Goal: Task Accomplishment & Management: Manage account settings

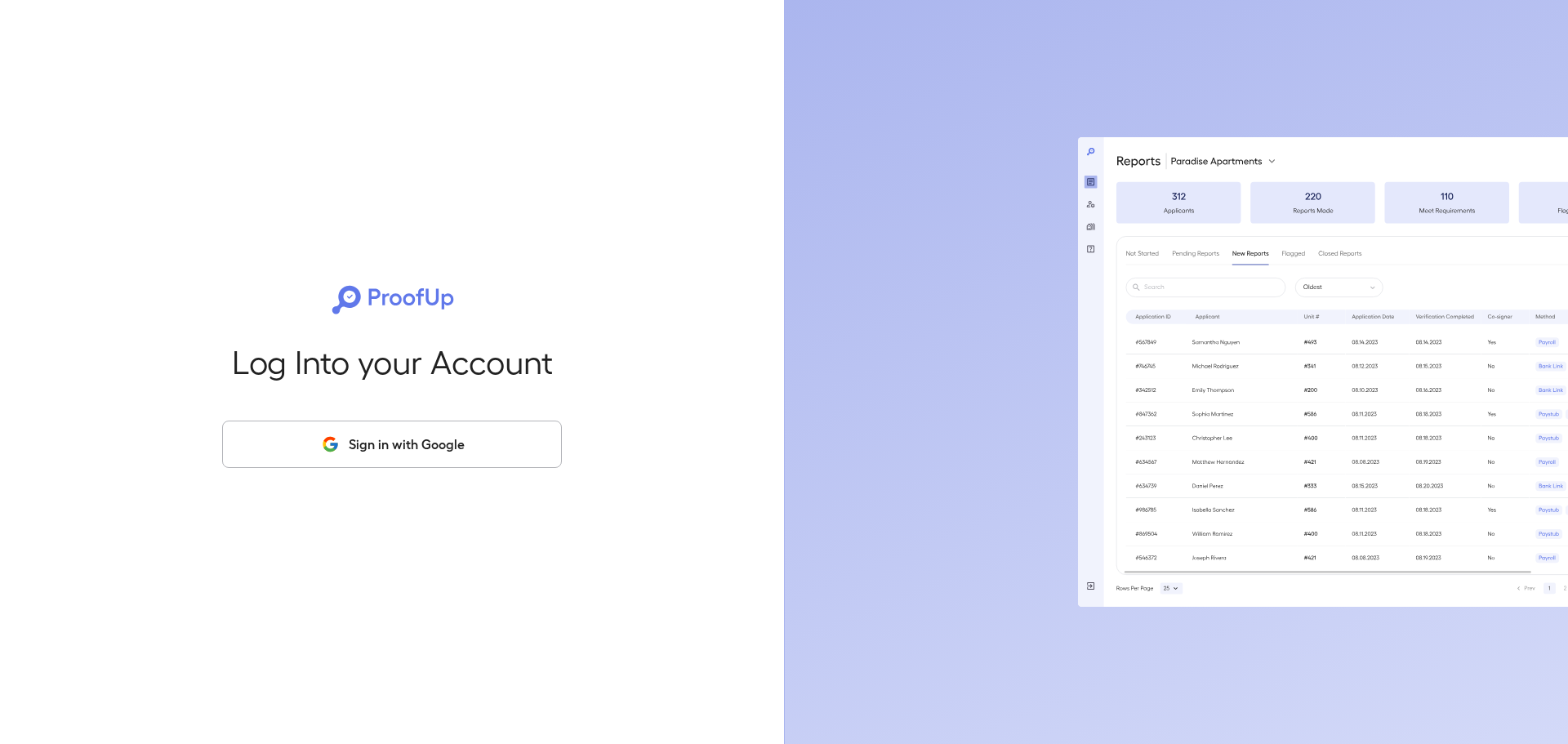
click at [409, 447] on button "Sign in with Google" at bounding box center [392, 444] width 340 height 47
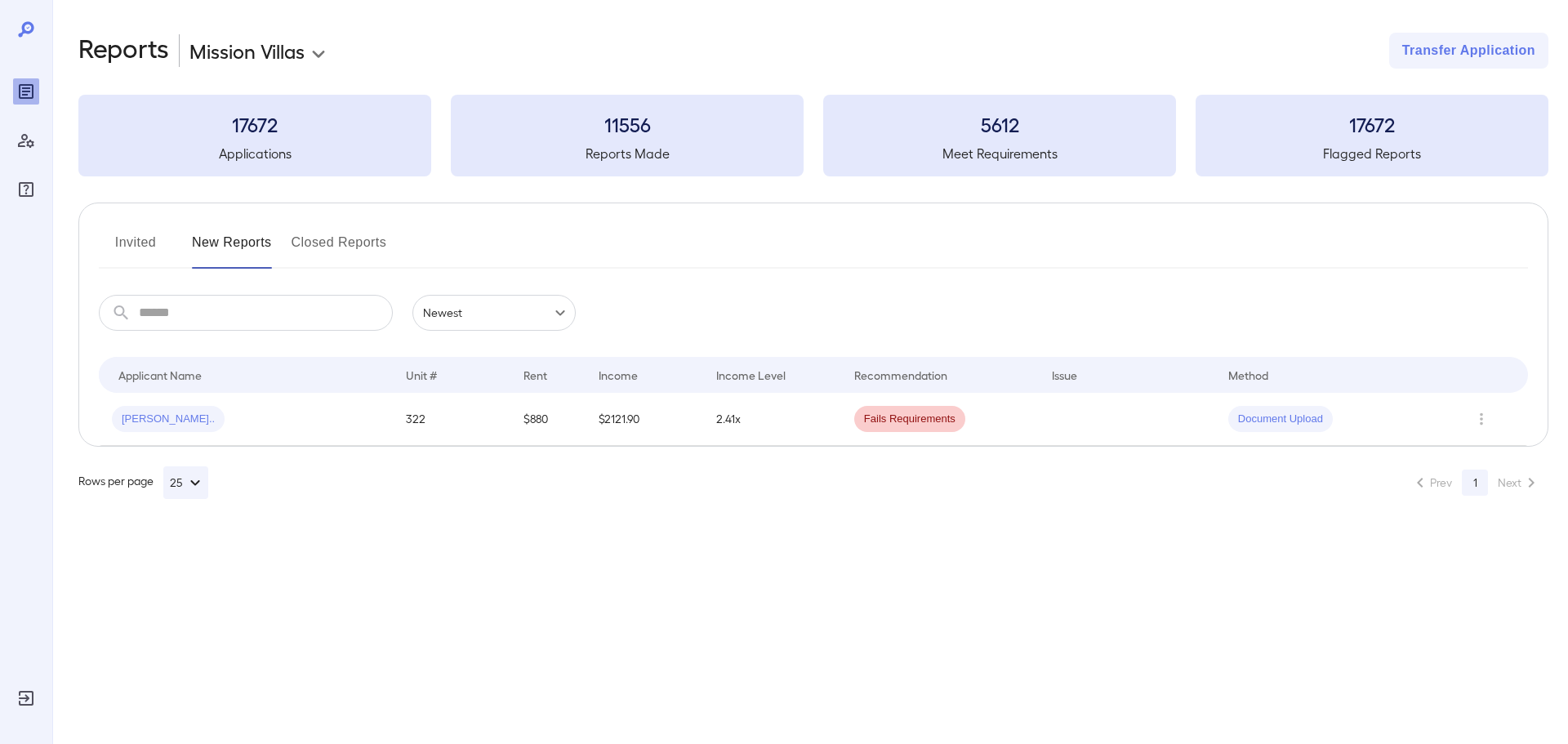
click at [125, 242] on button "Invited" at bounding box center [136, 249] width 74 height 39
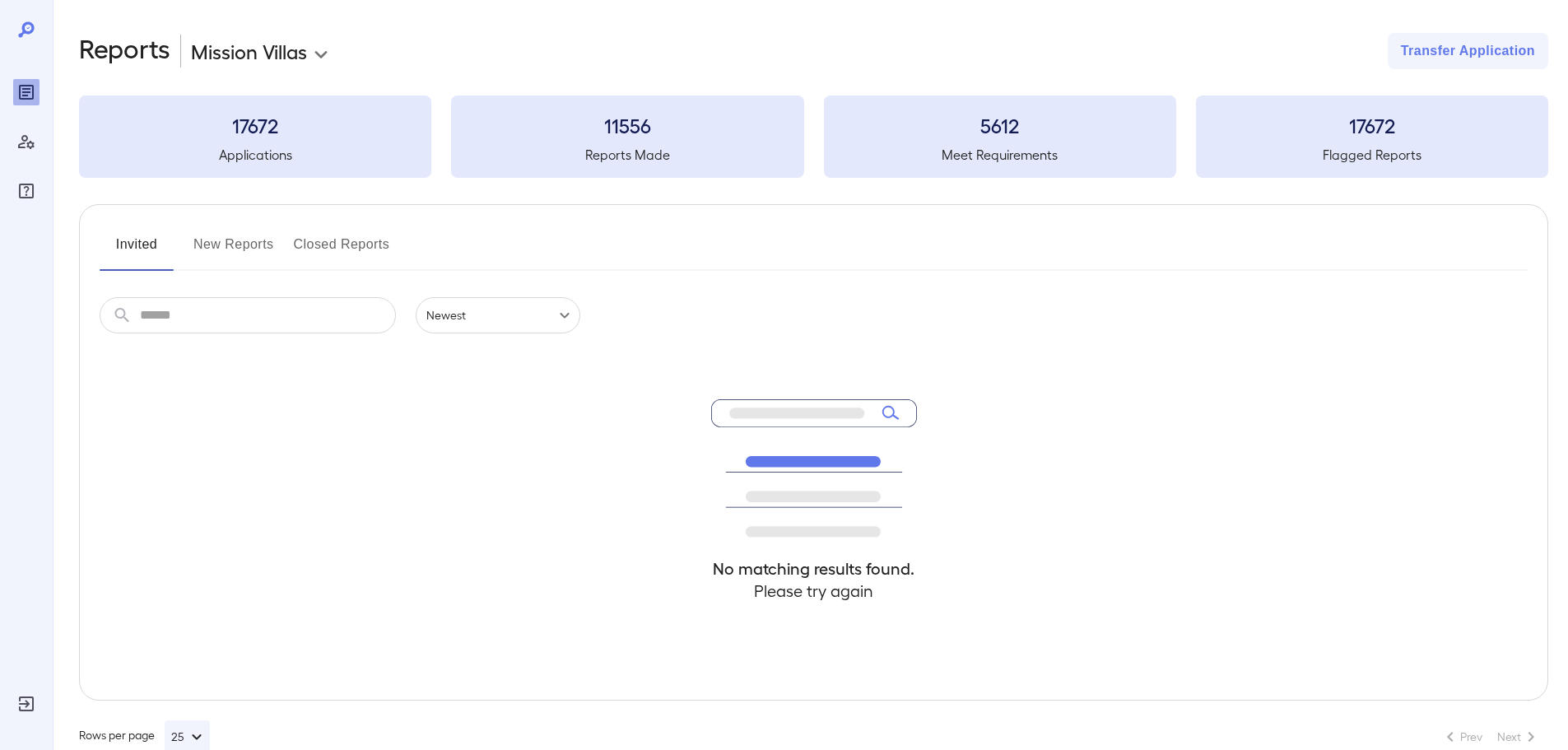
click at [232, 237] on button "New Reports" at bounding box center [233, 251] width 80 height 39
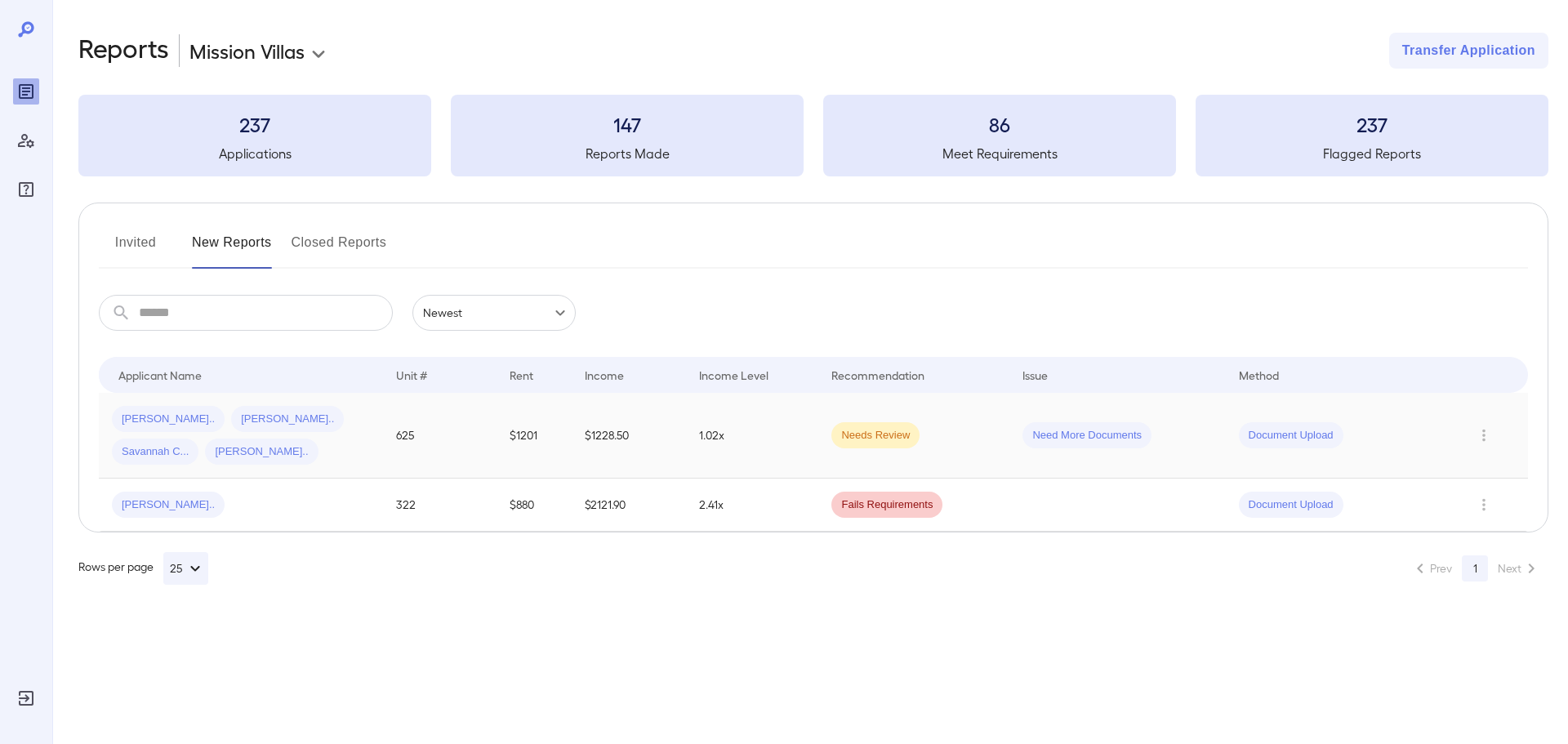
click at [354, 441] on div "Angelina V... Selena V... Savannah C... Ryan V..." at bounding box center [241, 435] width 258 height 58
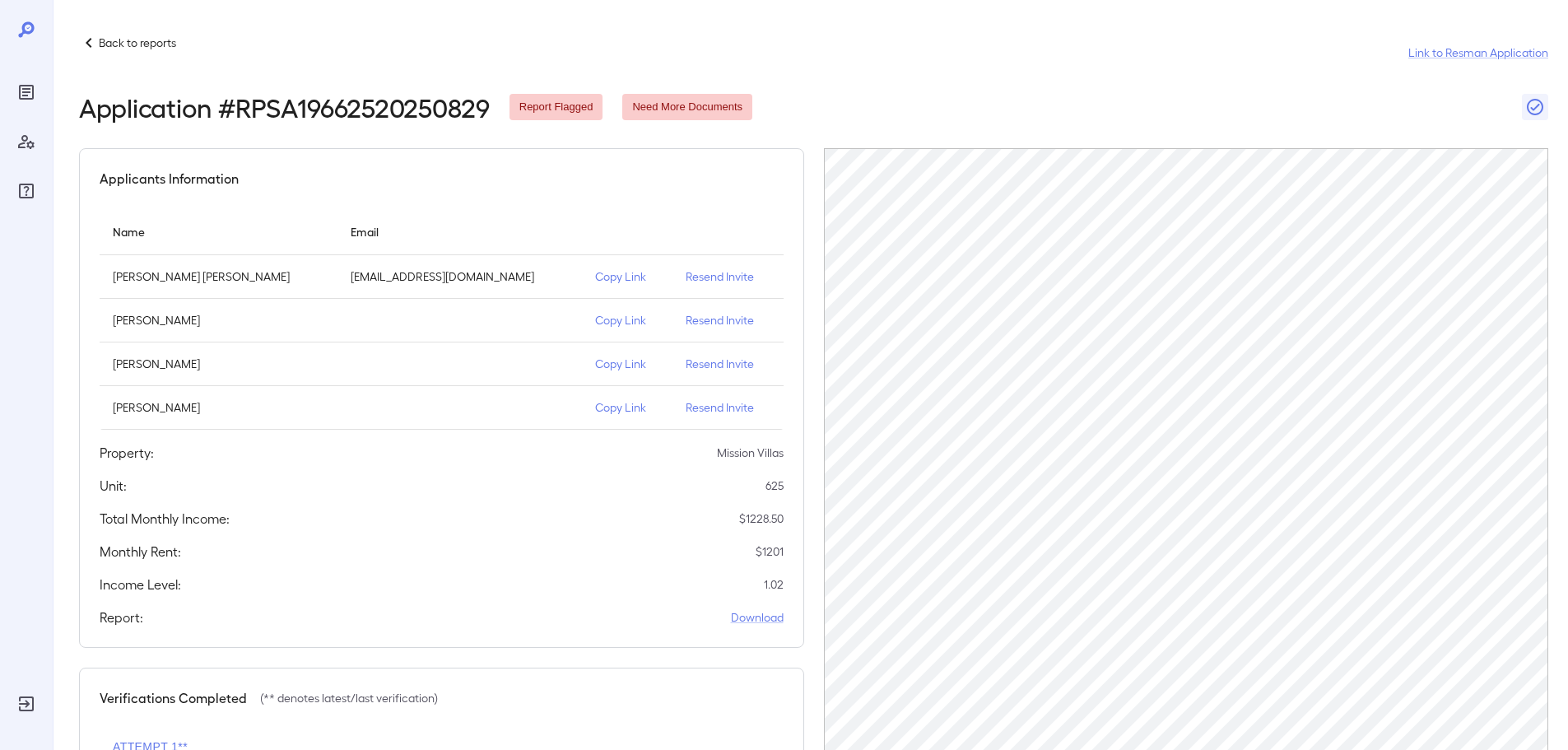
click at [85, 44] on icon at bounding box center [88, 43] width 20 height 20
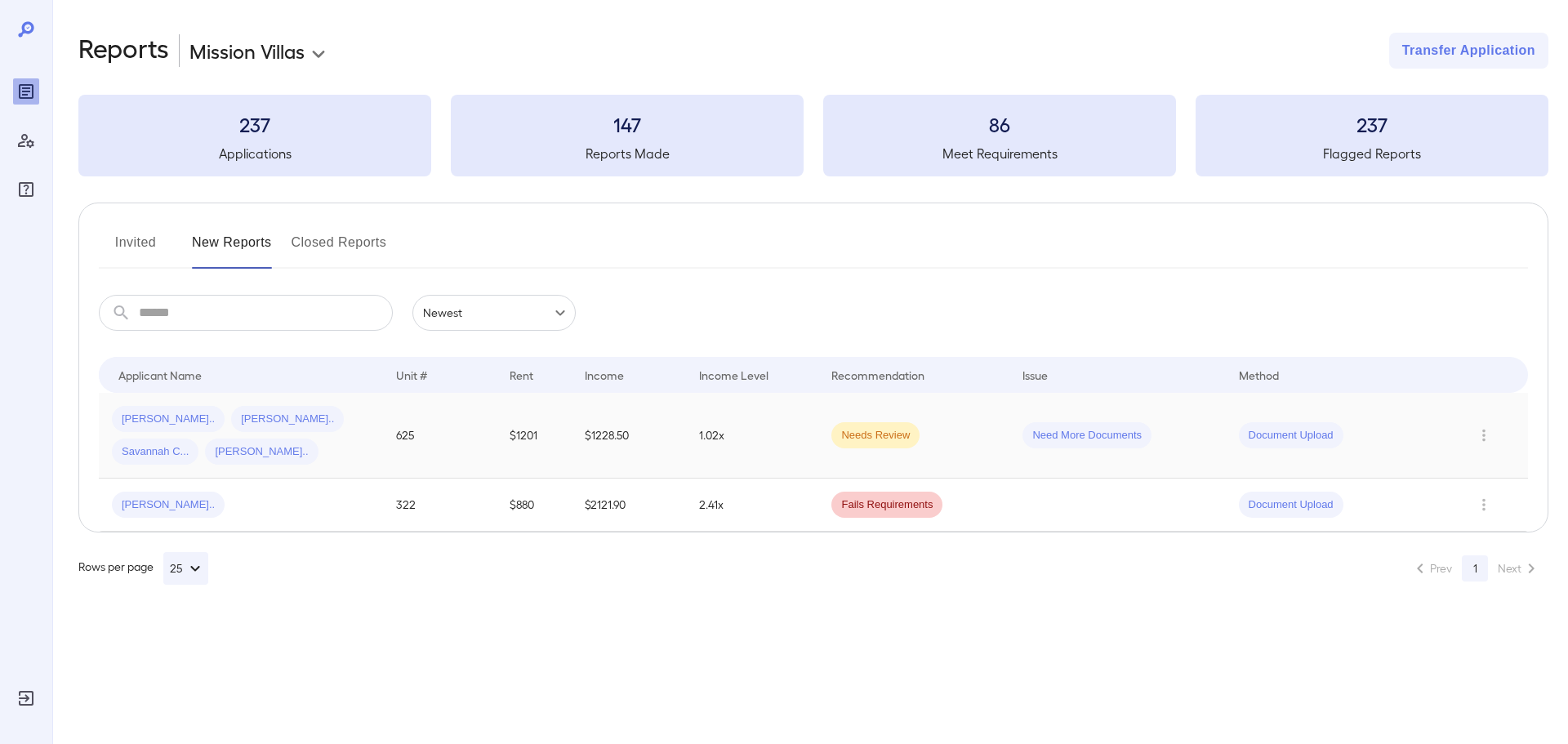
click at [382, 441] on td "Angelina V... Selena V... Savannah C... Ryan V..." at bounding box center [241, 435] width 284 height 86
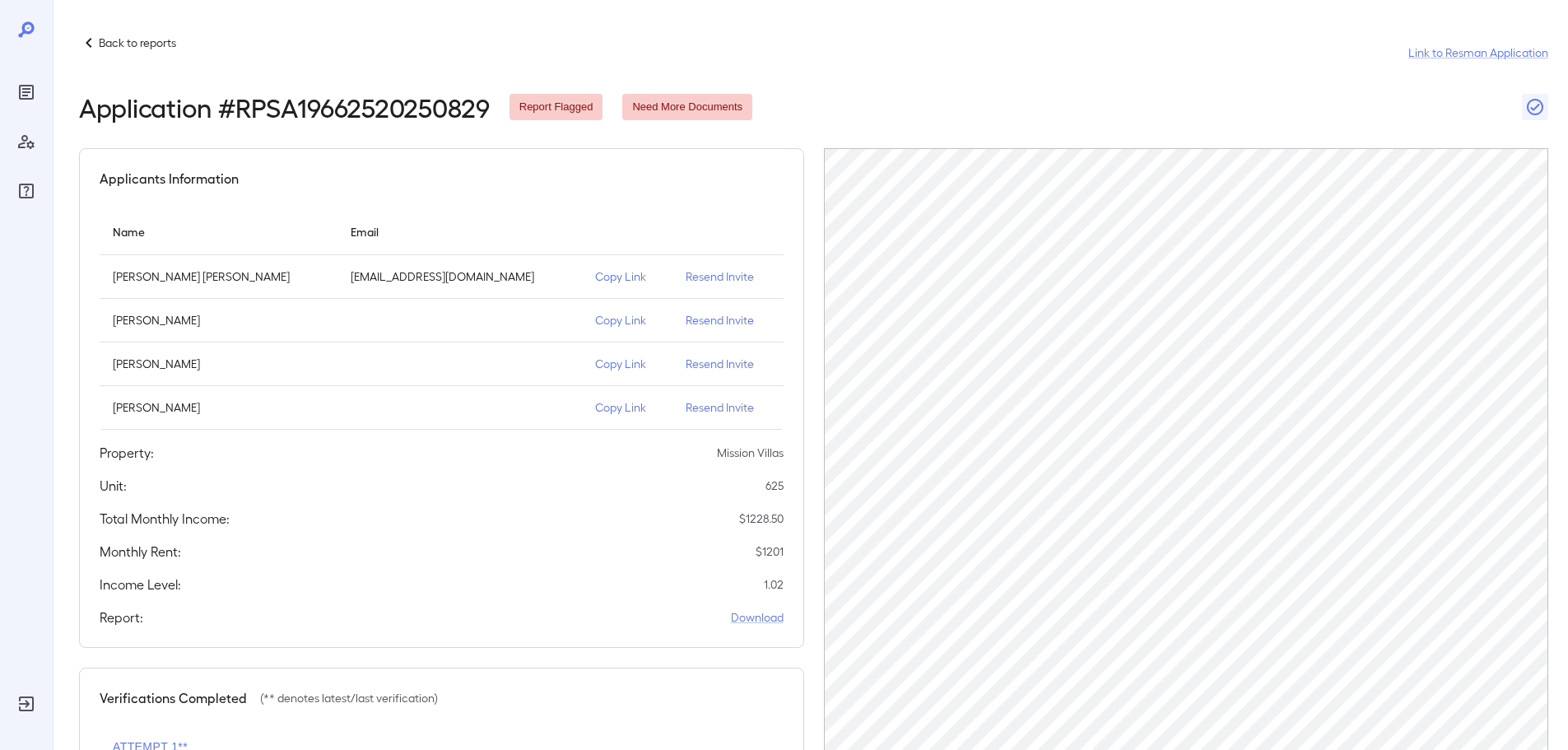
click at [697, 278] on p "Resend Invite" at bounding box center [728, 276] width 84 height 16
click at [85, 48] on icon at bounding box center [88, 43] width 20 height 20
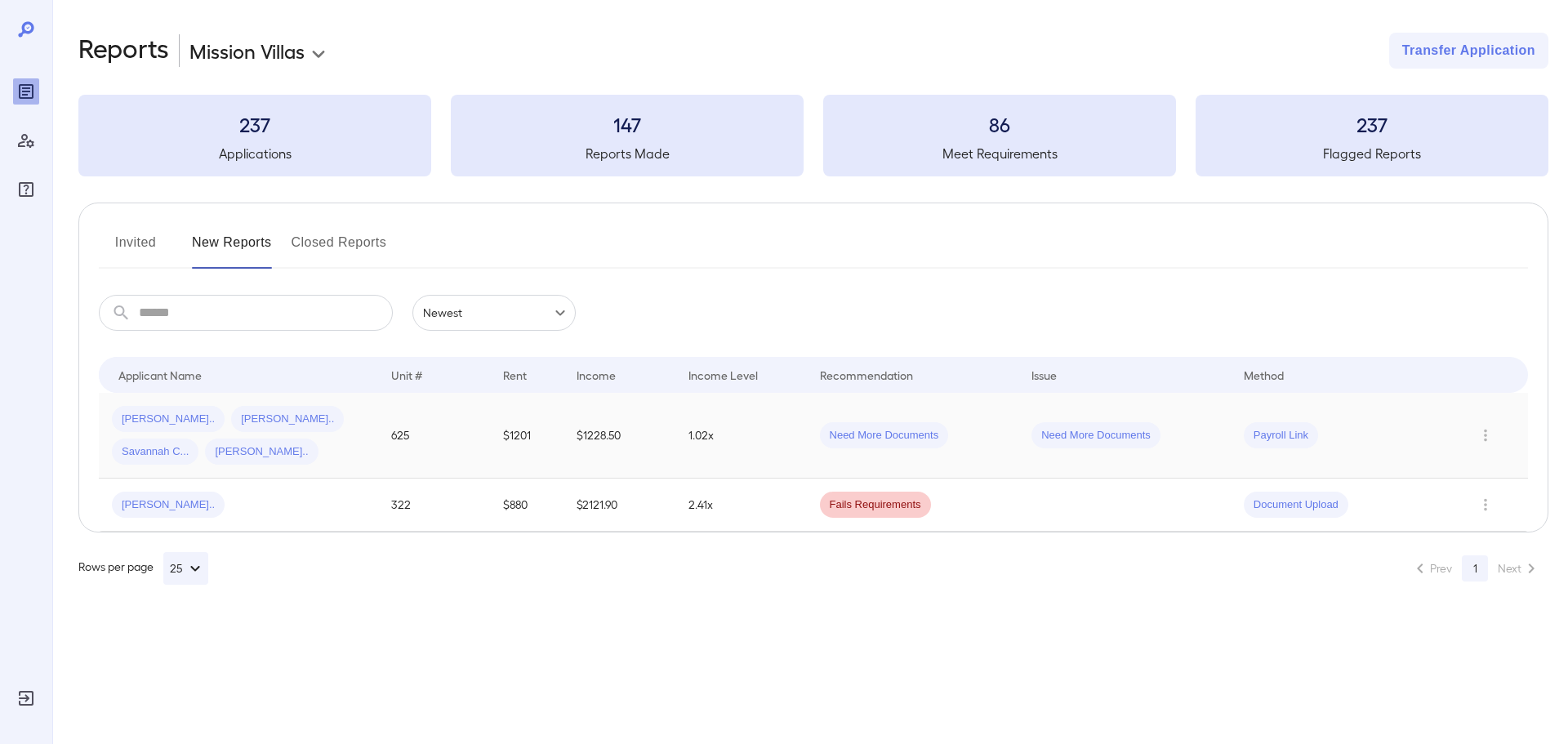
click at [767, 441] on td "1.02x" at bounding box center [741, 435] width 131 height 86
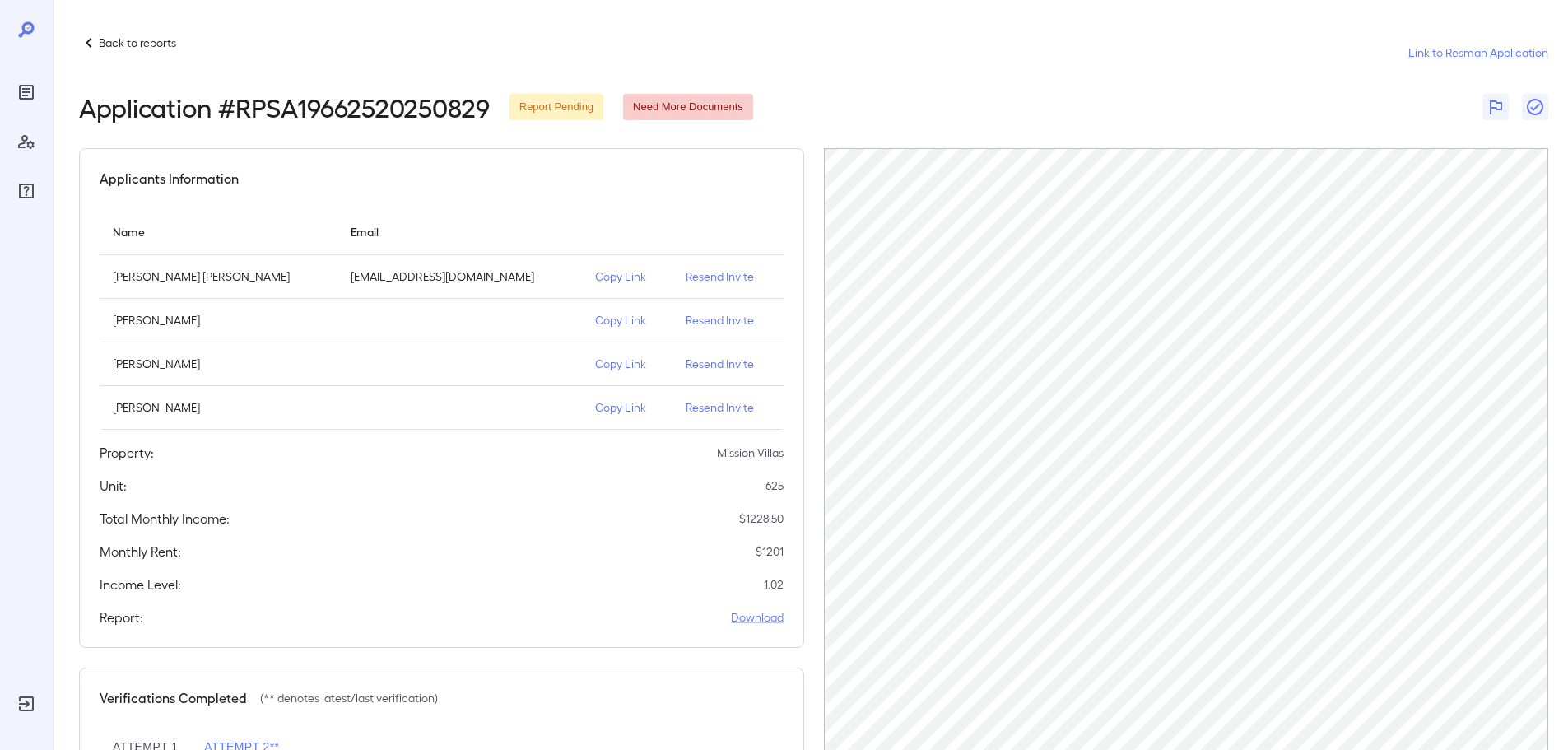
click at [92, 37] on icon at bounding box center [88, 43] width 20 height 20
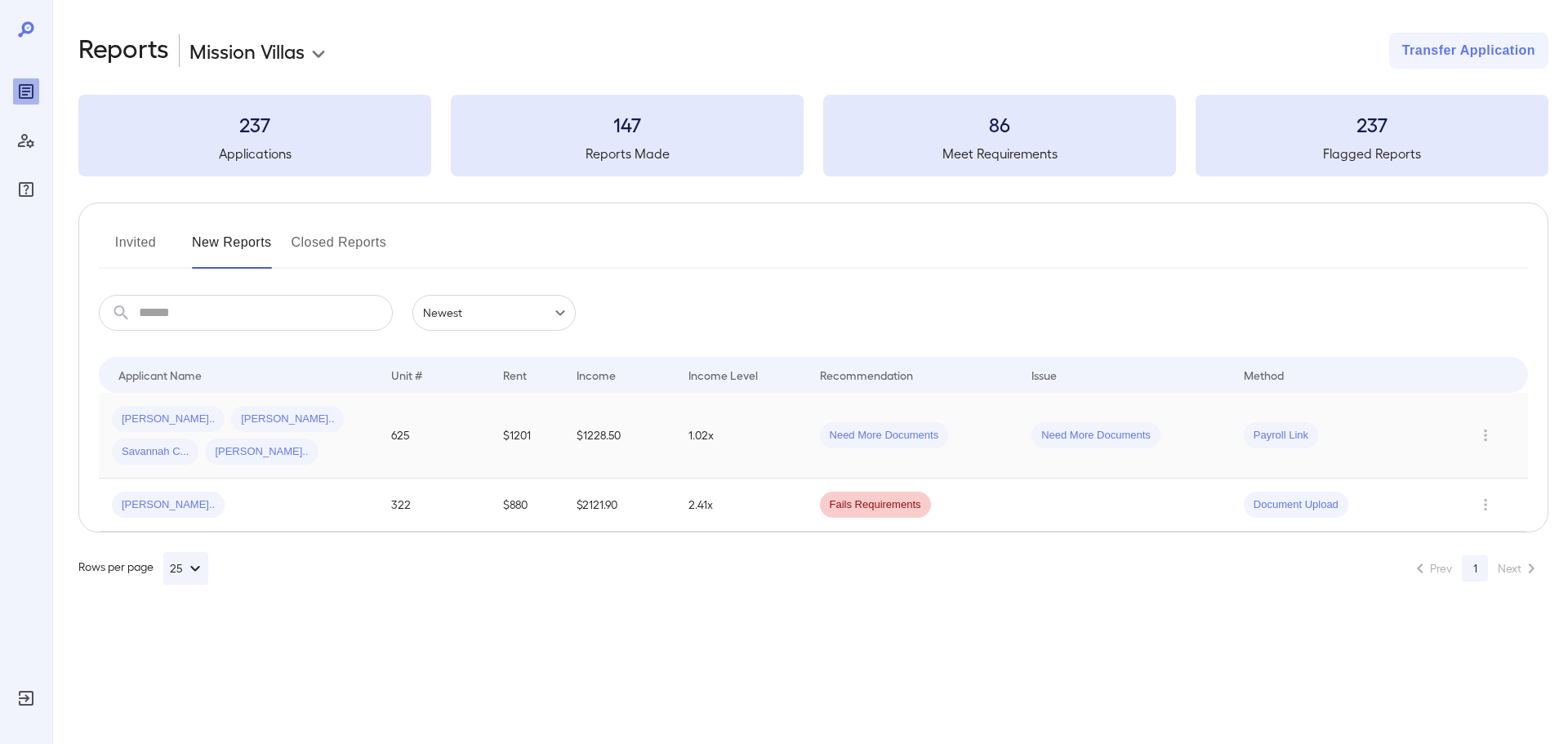
click at [976, 449] on td "Need More Documents" at bounding box center [913, 435] width 212 height 86
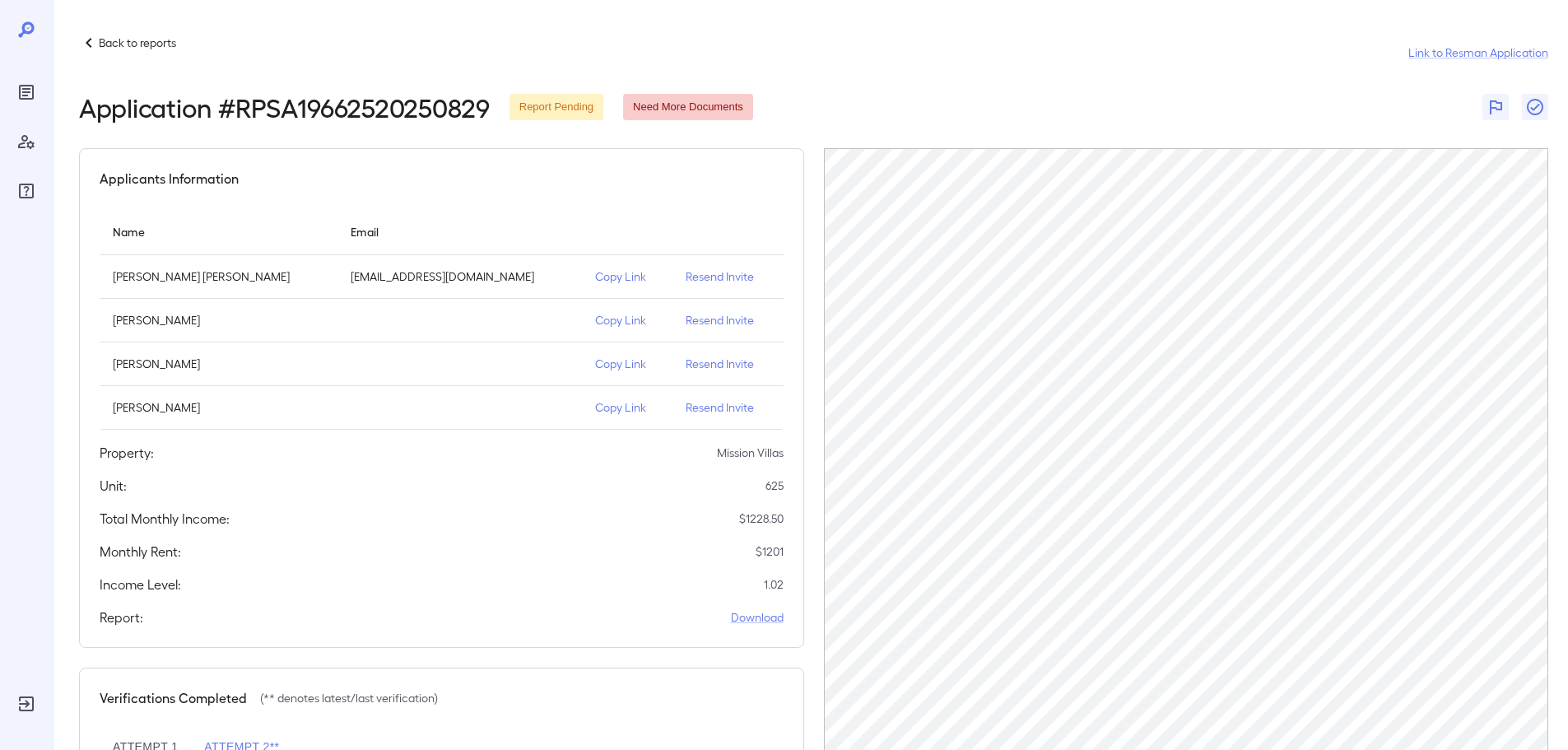
click at [87, 41] on icon at bounding box center [88, 43] width 6 height 10
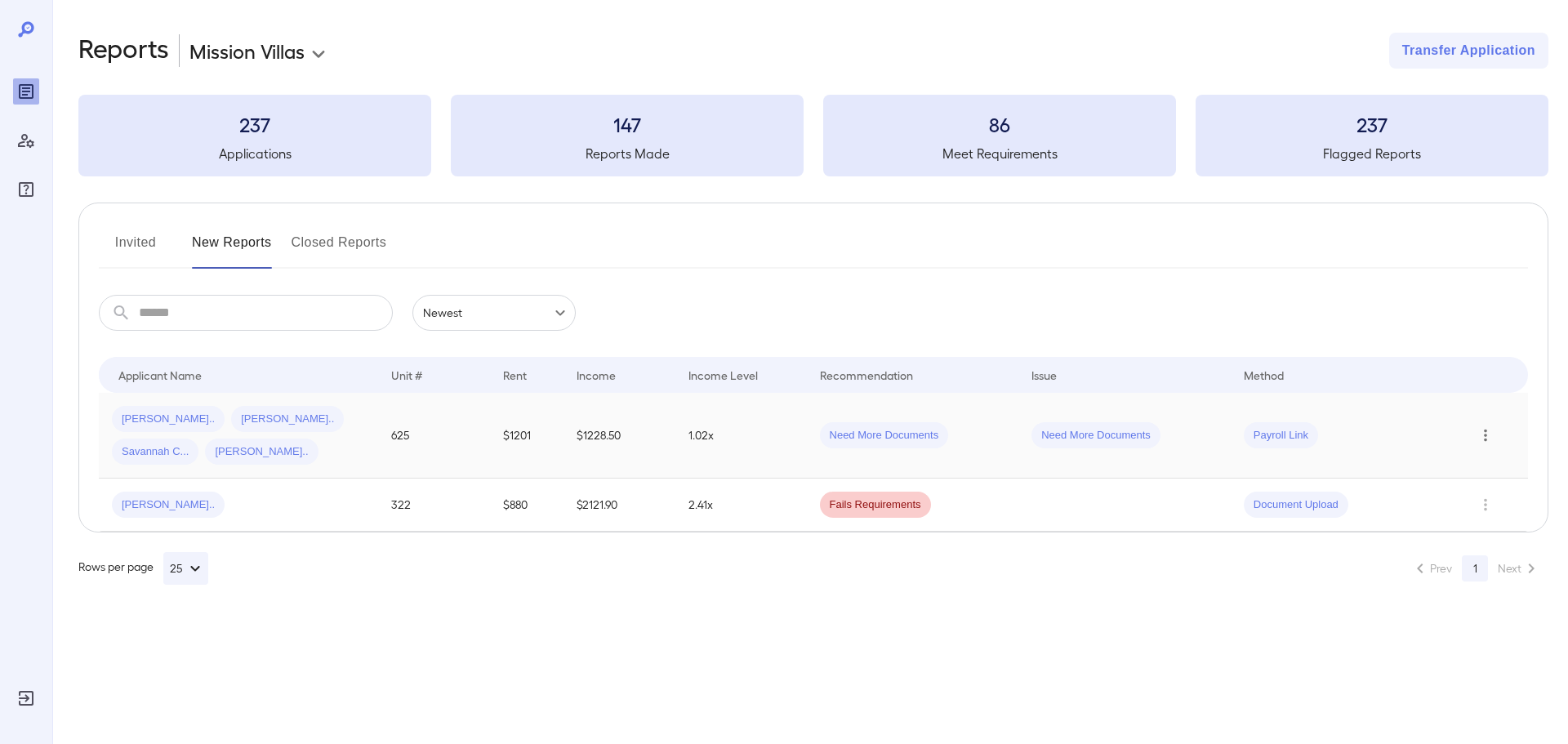
click at [1487, 432] on icon "Row Actions" at bounding box center [1485, 435] width 18 height 19
click at [1489, 549] on li "Close Report" at bounding box center [1490, 546] width 129 height 26
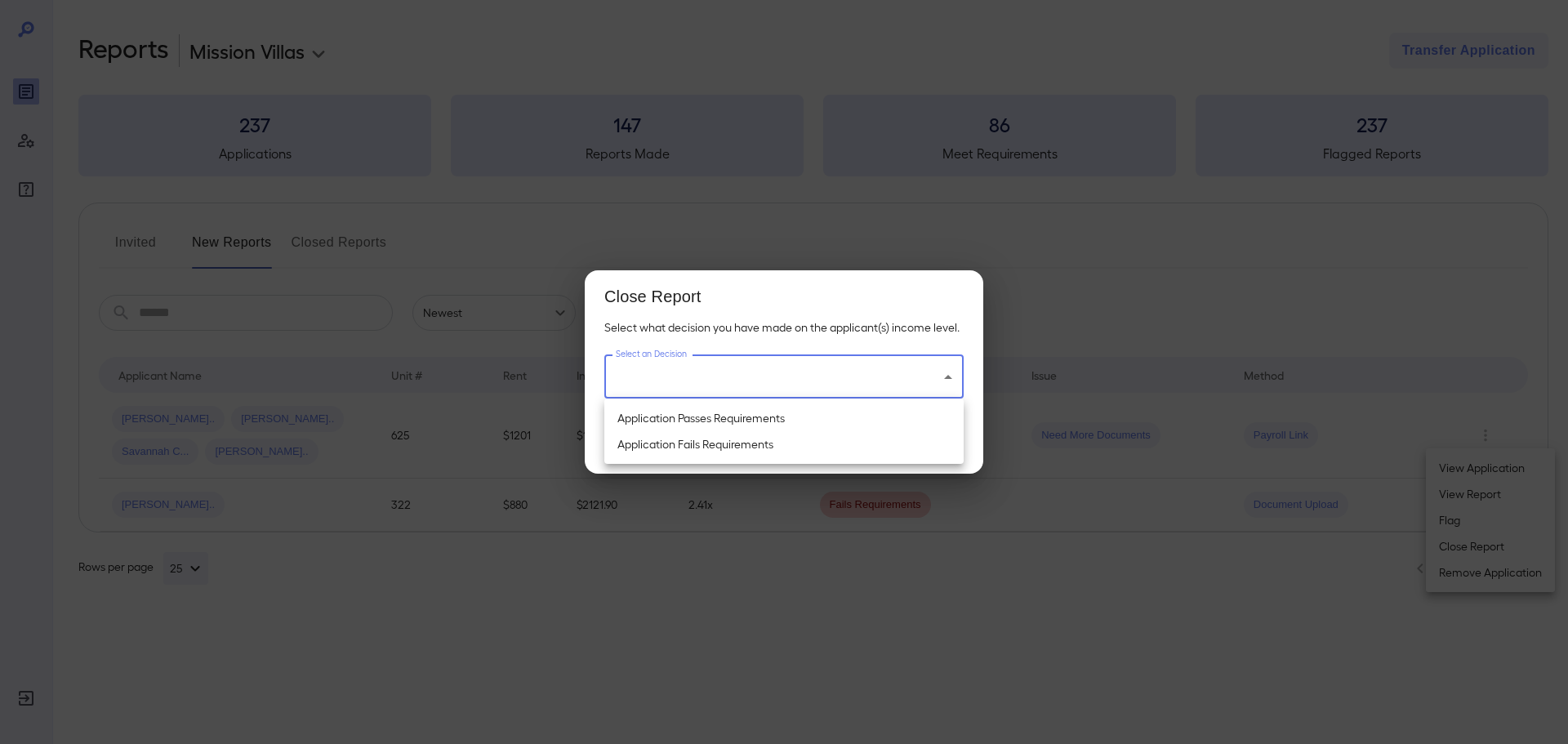
click at [912, 379] on body "**********" at bounding box center [784, 372] width 1568 height 744
click at [865, 418] on li "Application Passes Requirements" at bounding box center [784, 418] width 359 height 26
type input "**********"
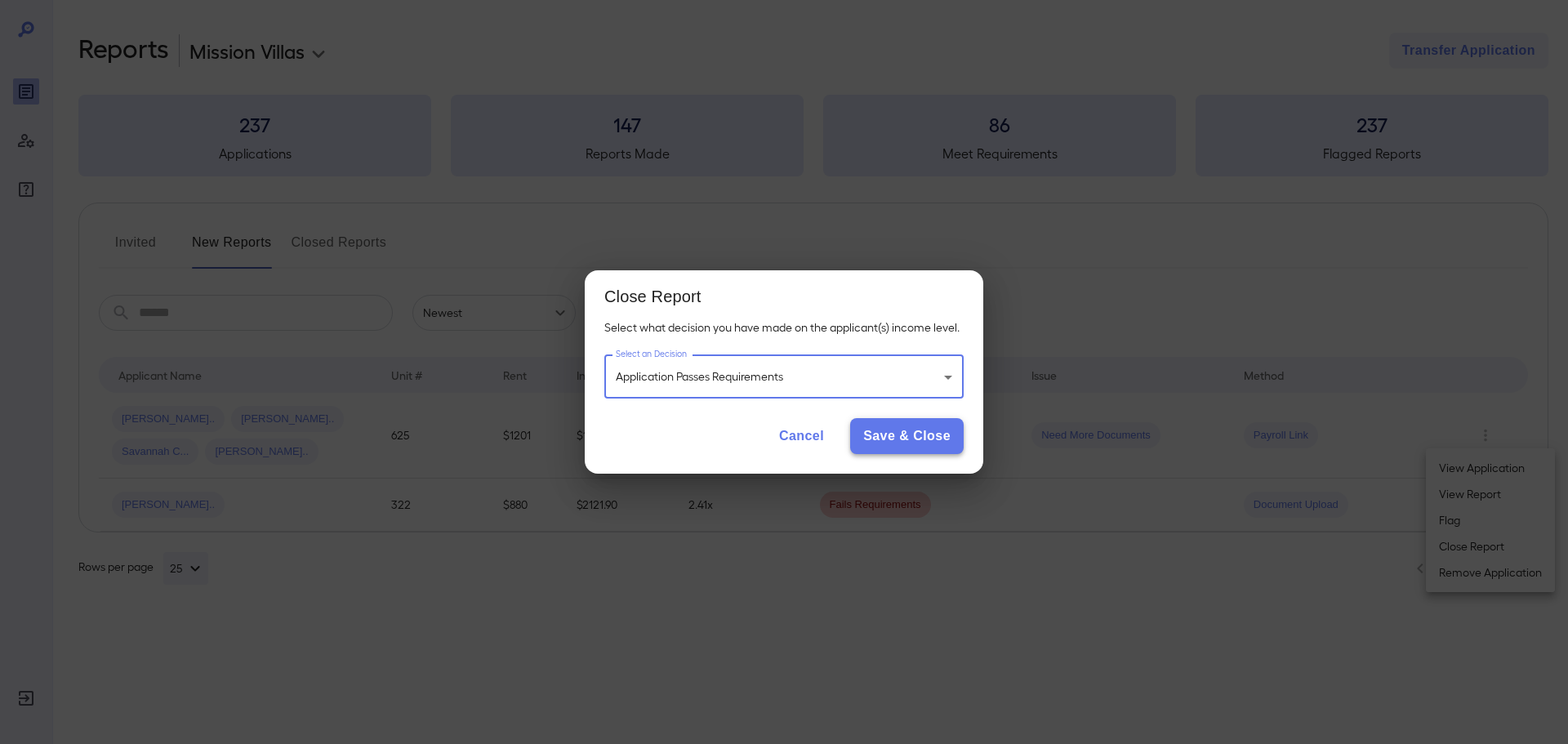
click at [898, 441] on button "Save & Close" at bounding box center [907, 436] width 114 height 36
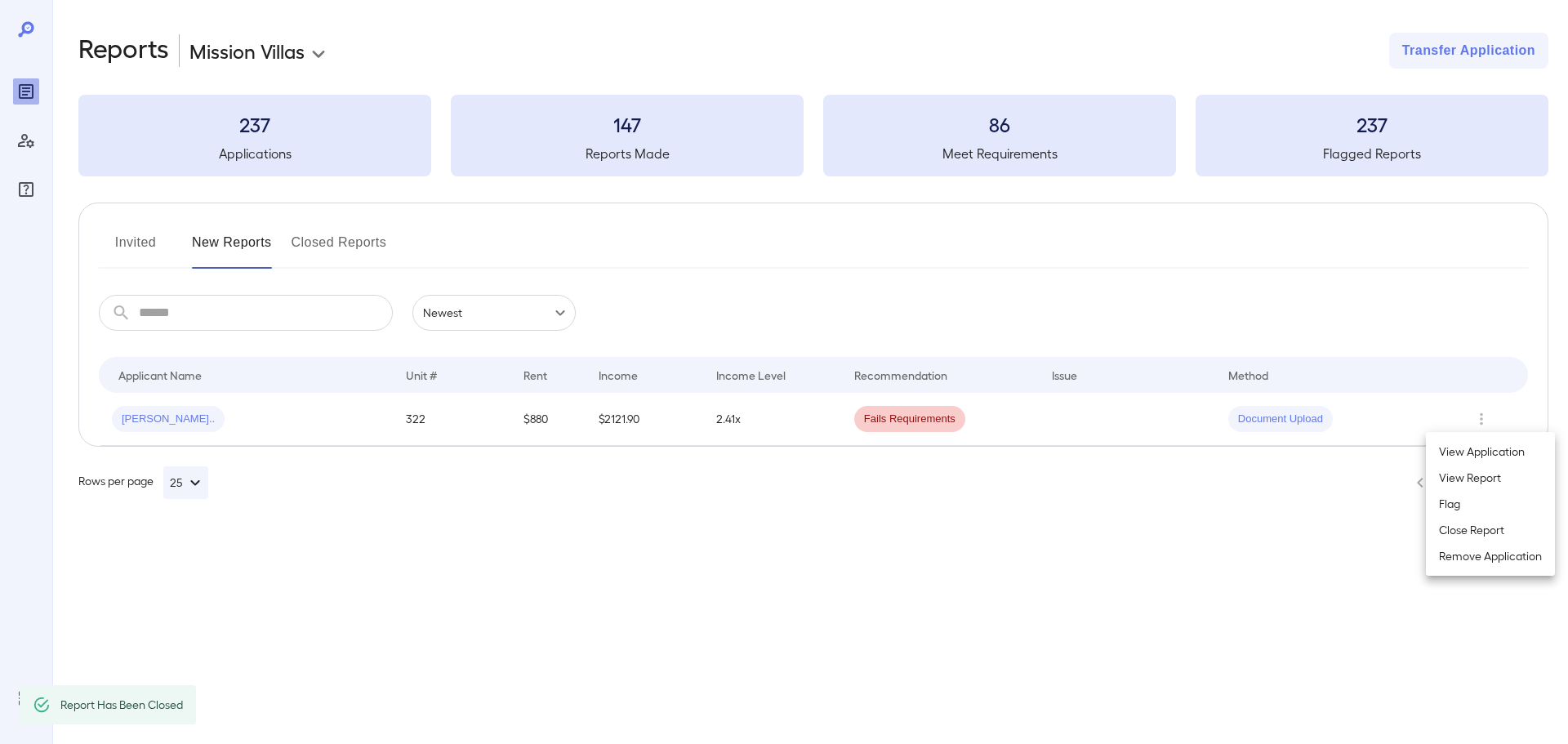
click at [765, 541] on div at bounding box center [784, 372] width 1568 height 744
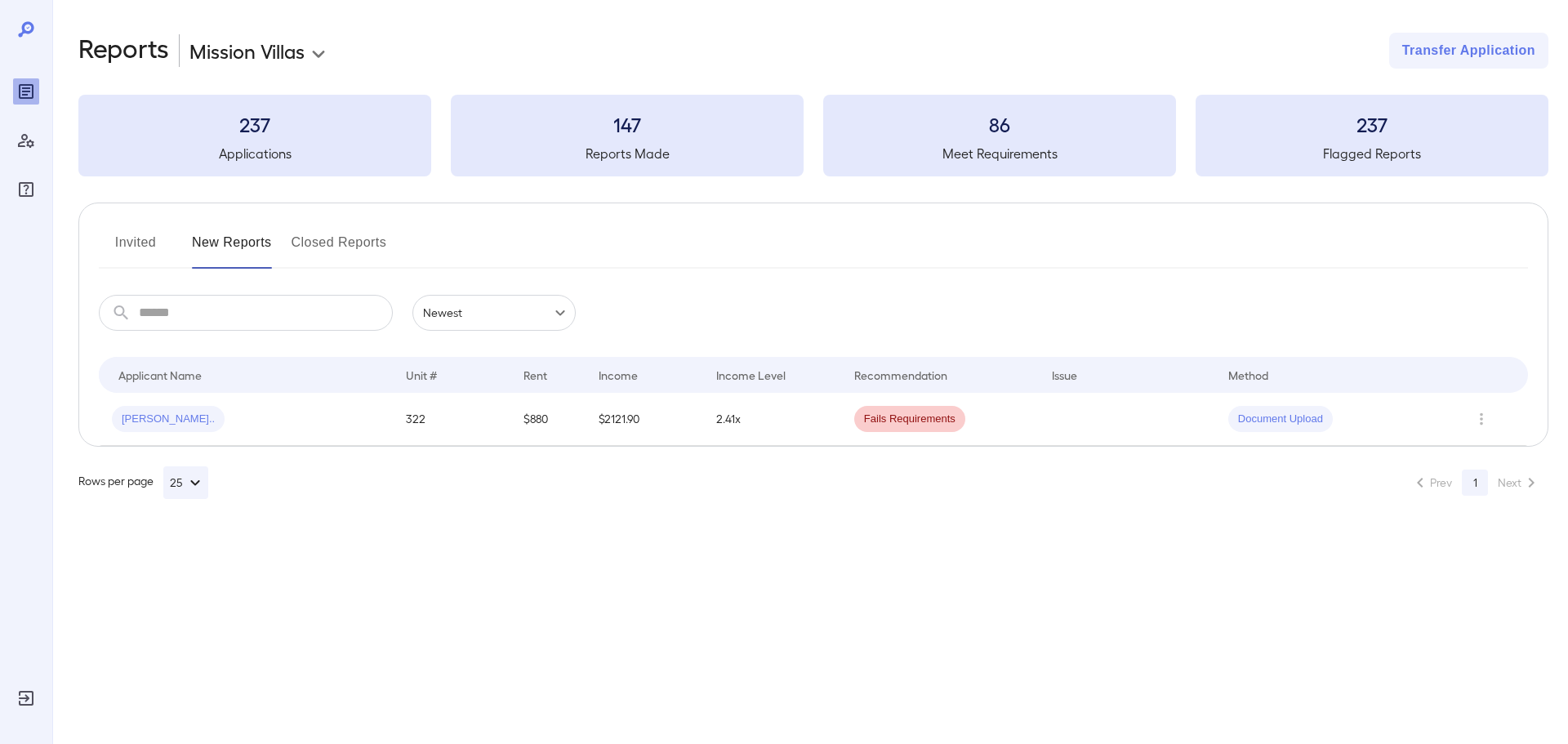
click at [1479, 416] on icon "Row Actions" at bounding box center [1481, 419] width 18 height 19
click at [1464, 525] on li "Close Report" at bounding box center [1490, 530] width 129 height 26
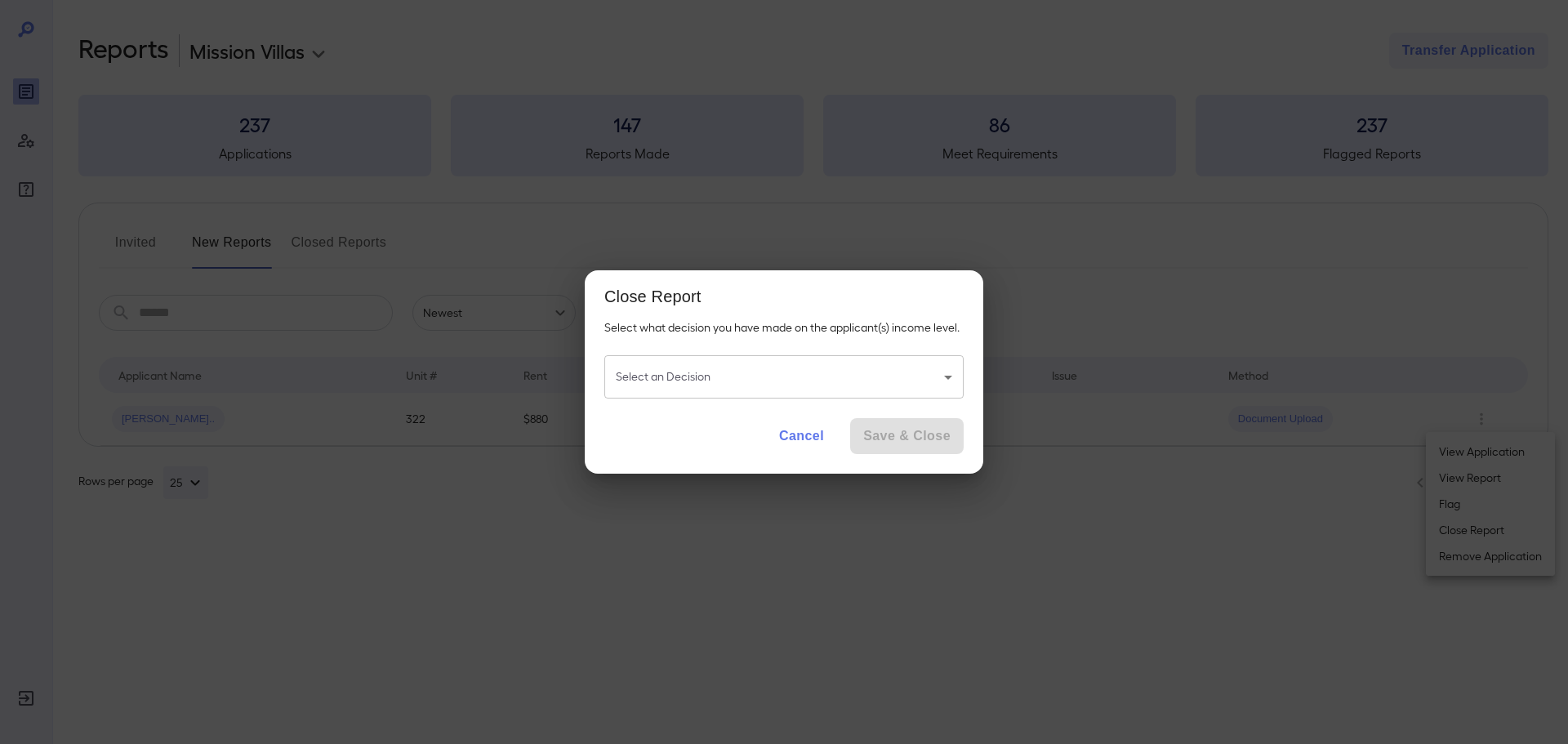
click at [809, 371] on body "**********" at bounding box center [784, 372] width 1568 height 744
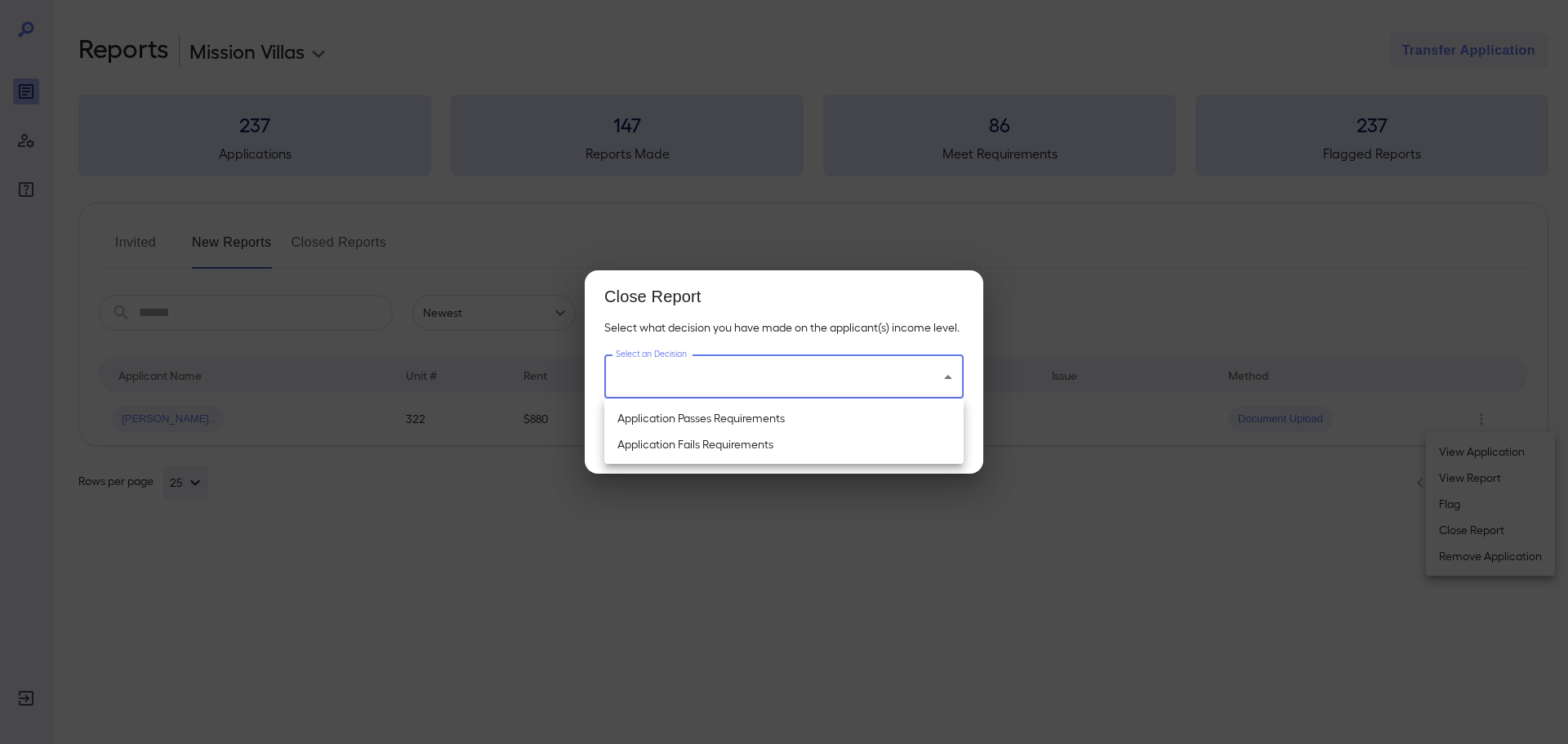
click at [793, 418] on li "Application Passes Requirements" at bounding box center [784, 418] width 359 height 26
type input "**********"
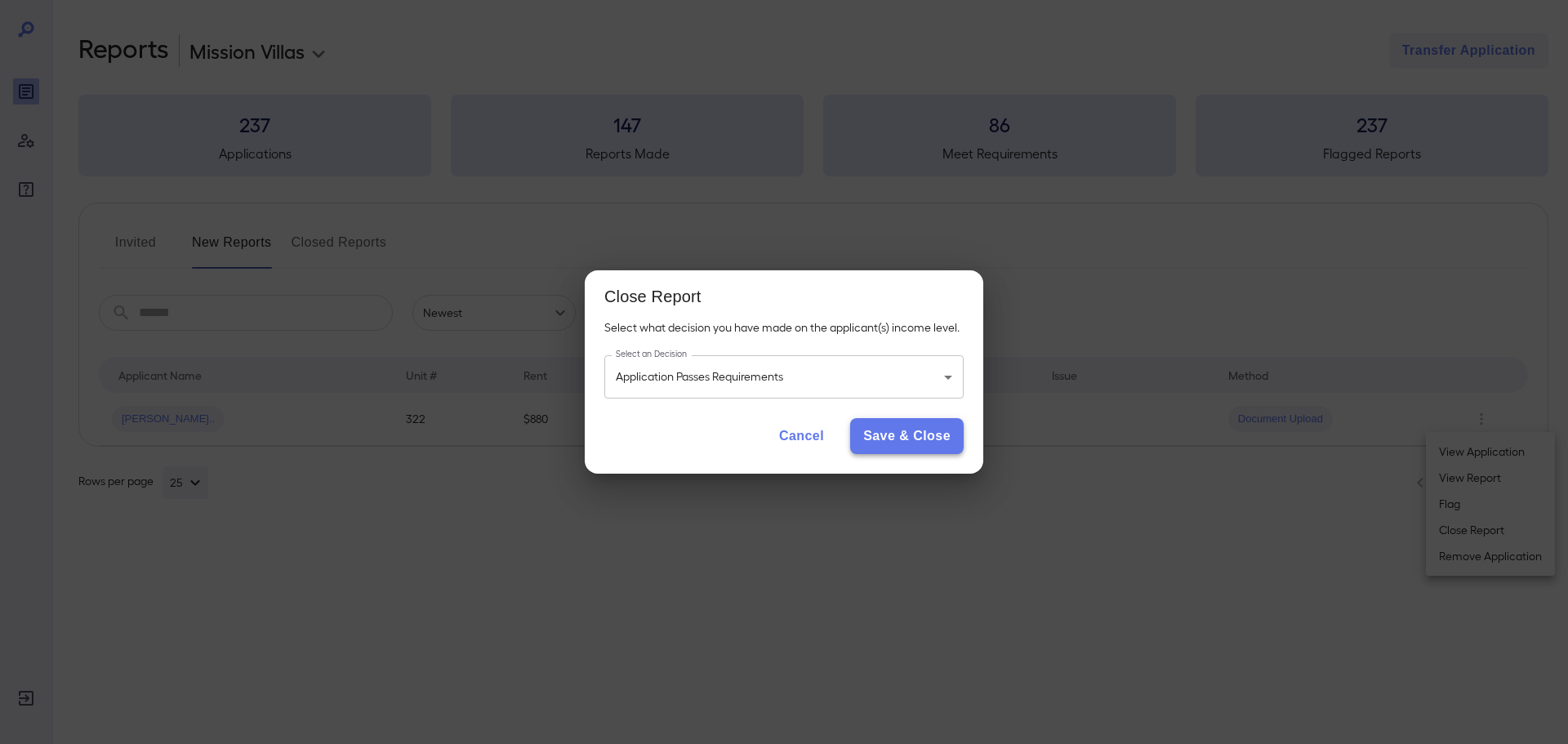
click at [909, 429] on button "Save & Close" at bounding box center [907, 436] width 114 height 36
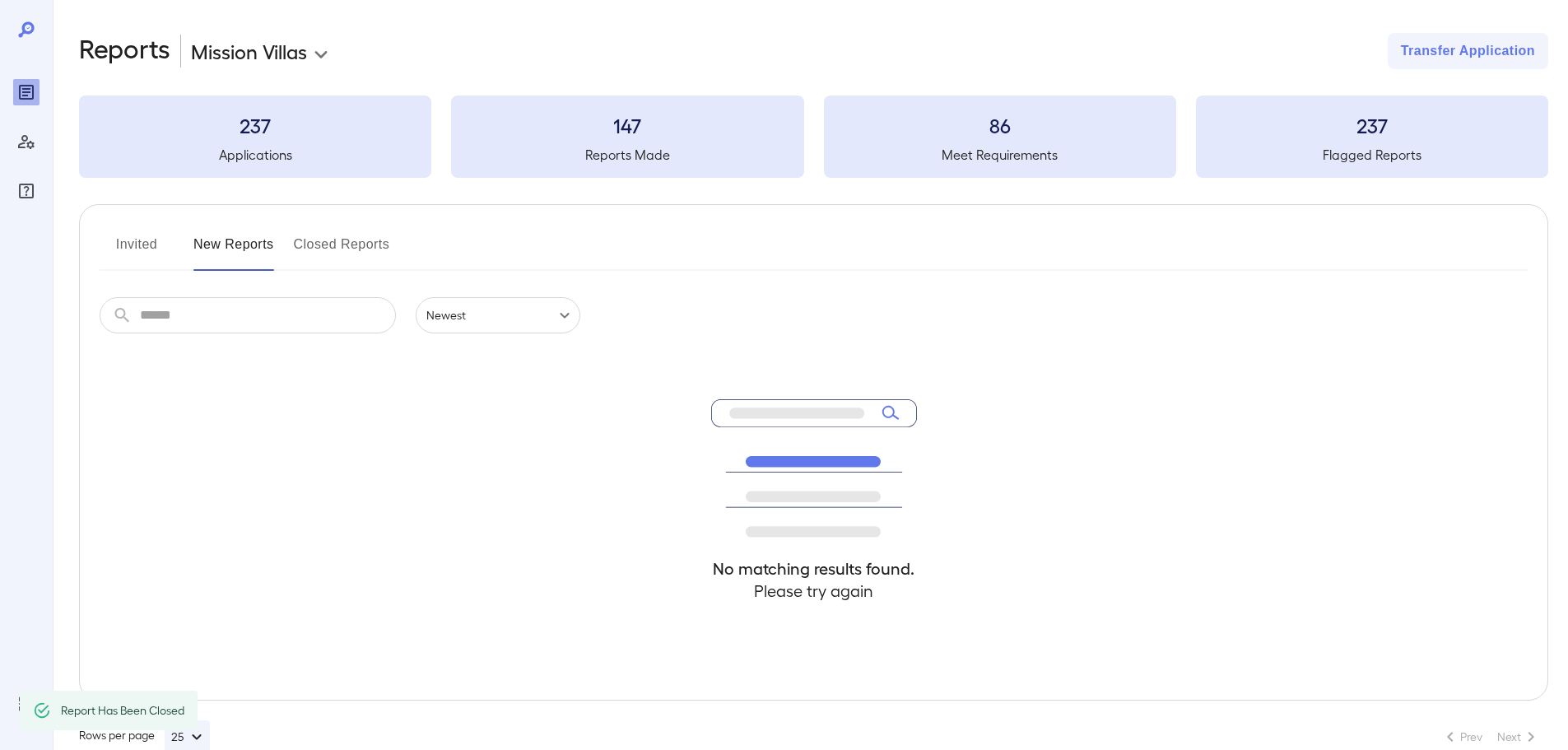
click at [128, 250] on button "Invited" at bounding box center [137, 251] width 74 height 39
click at [232, 248] on button "New Reports" at bounding box center [233, 251] width 80 height 39
